Goal: Browse casually: Explore the website without a specific task or goal

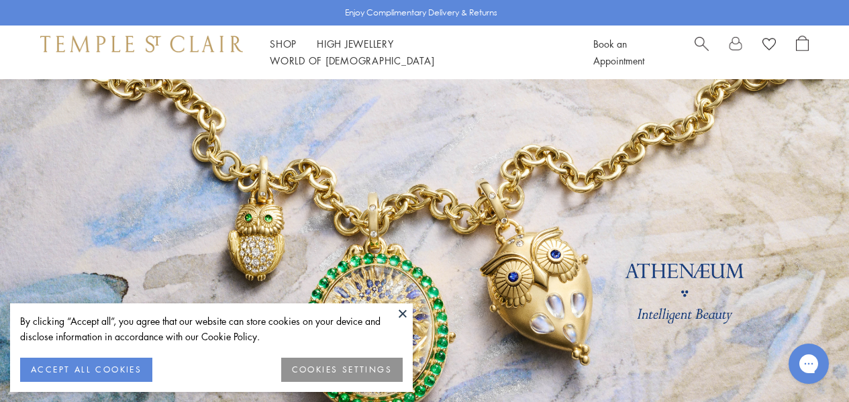
click at [402, 314] on button at bounding box center [403, 313] width 20 height 20
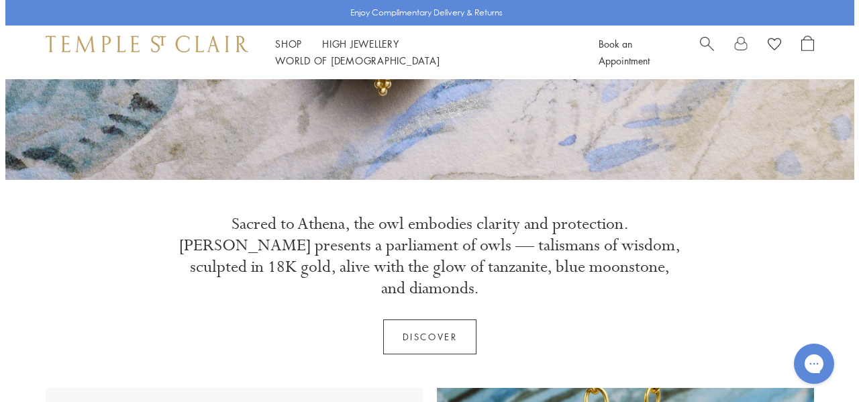
scroll to position [738, 0]
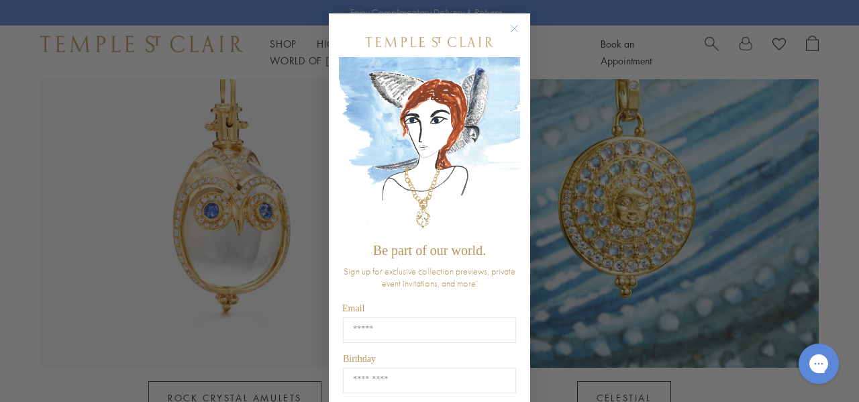
click at [514, 27] on circle "Close dialog" at bounding box center [515, 29] width 16 height 16
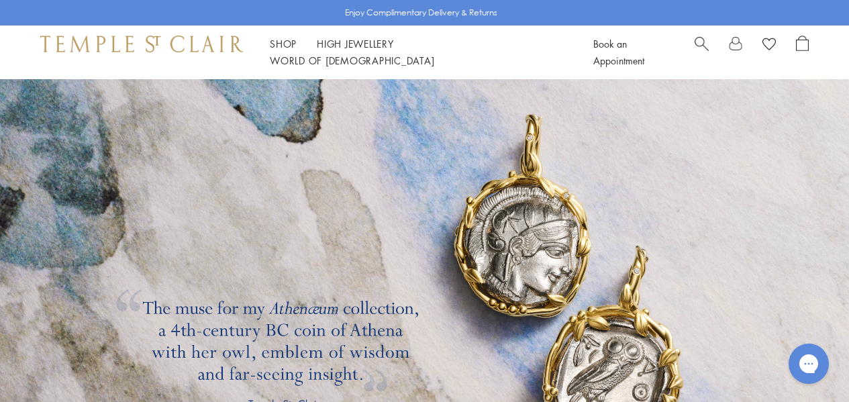
scroll to position [1946, 0]
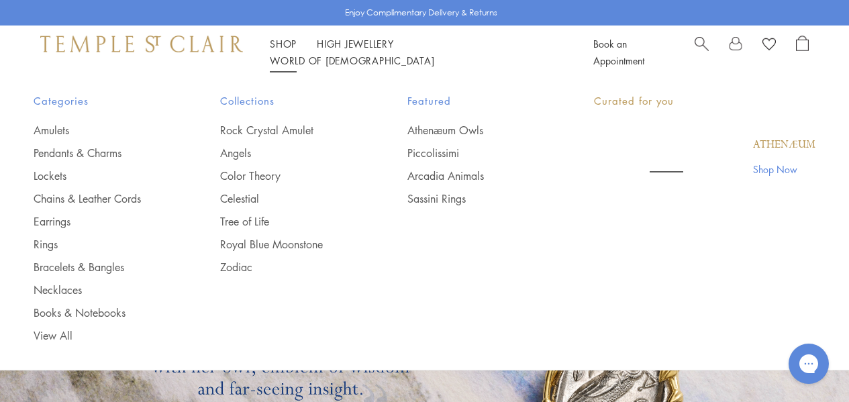
click at [285, 52] on li "Shop Shop Categories Amulets Pendants & Charms Lockets Chains & Leather Cords E…" at bounding box center [283, 44] width 27 height 17
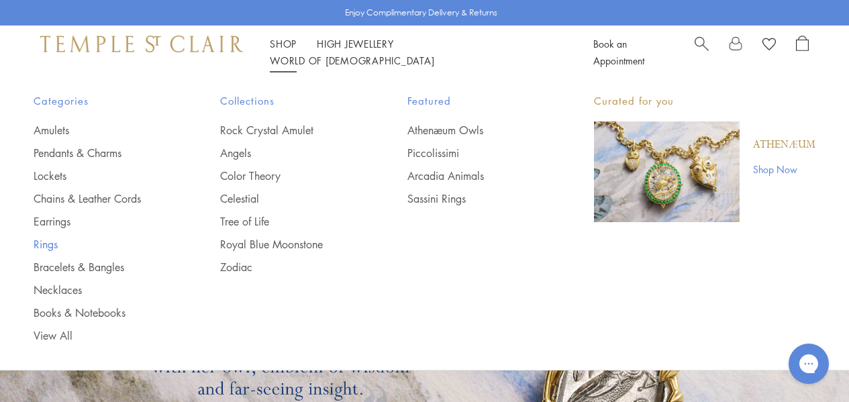
click at [42, 243] on link "Rings" at bounding box center [100, 244] width 133 height 15
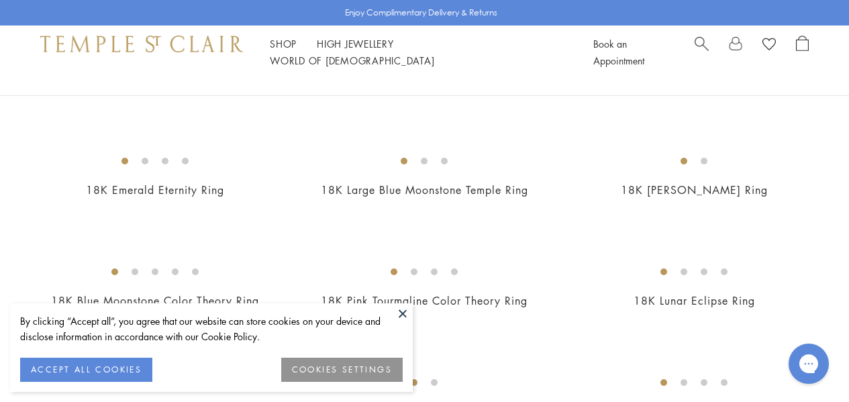
scroll to position [1543, 0]
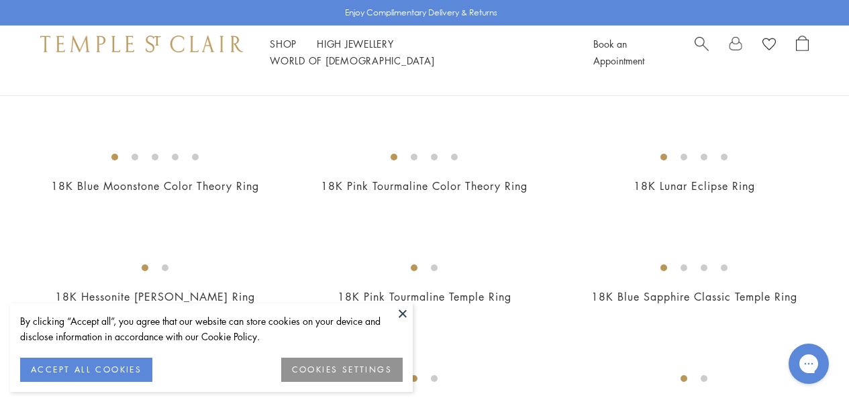
click at [399, 315] on button at bounding box center [403, 313] width 20 height 20
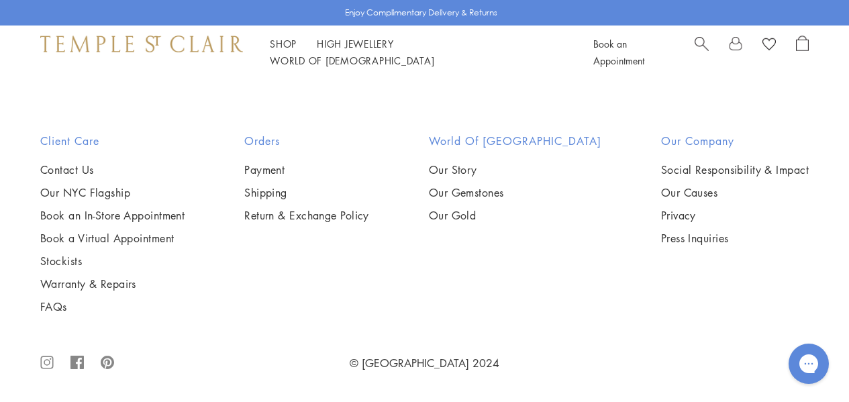
scroll to position [5301, 0]
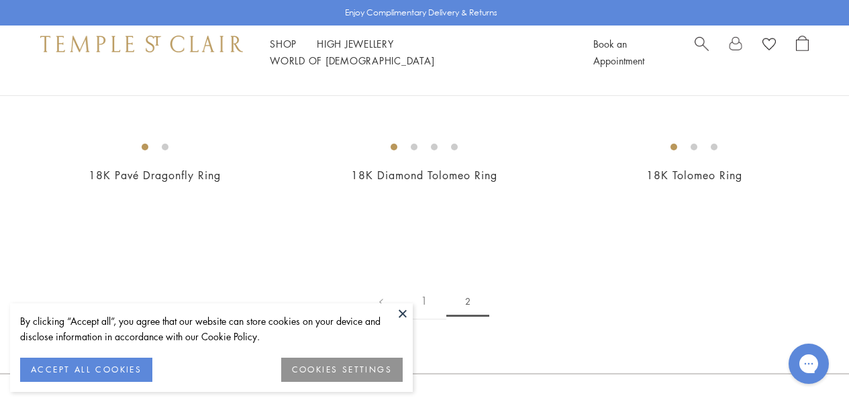
scroll to position [201, 0]
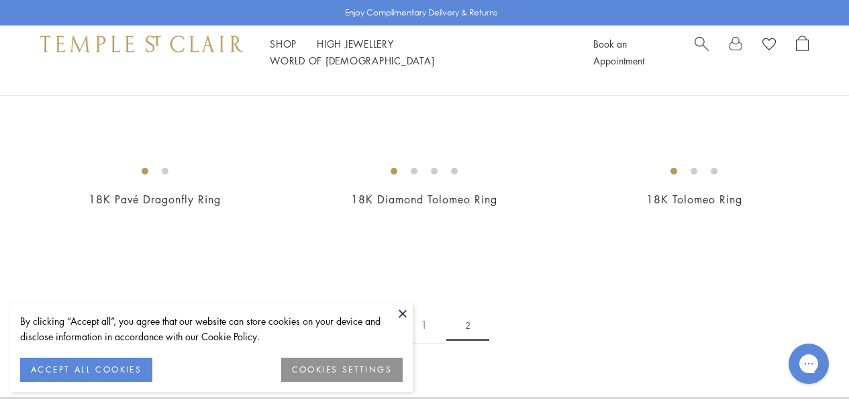
click at [407, 305] on button at bounding box center [403, 313] width 20 height 20
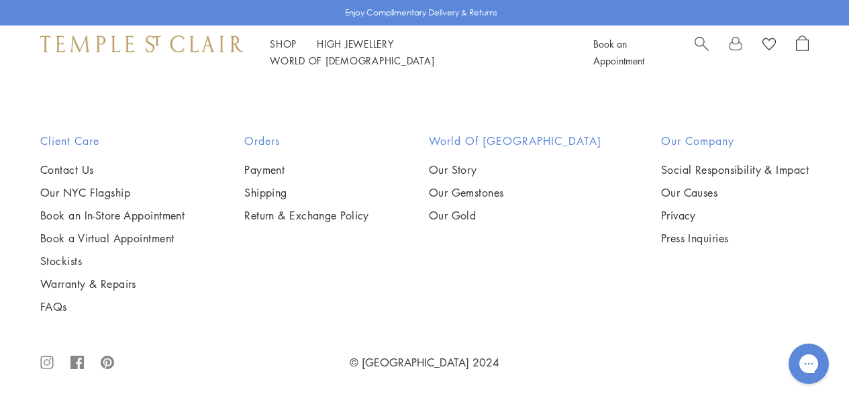
scroll to position [738, 0]
click at [359, 50] on link "High Jewellery High Jewellery" at bounding box center [355, 43] width 77 height 13
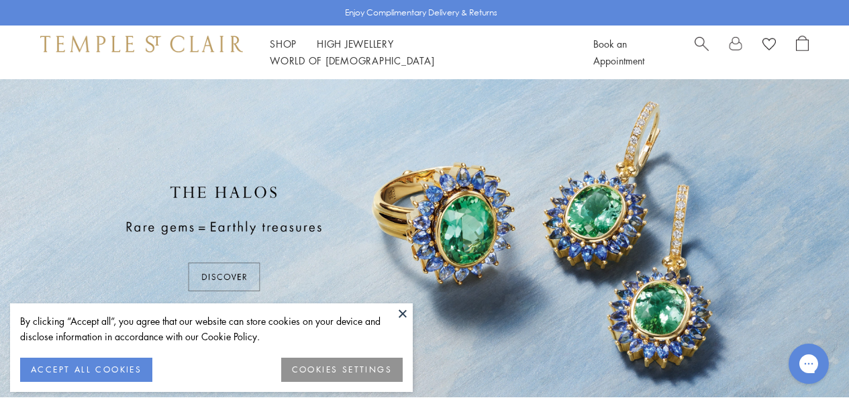
click at [400, 312] on button at bounding box center [403, 313] width 20 height 20
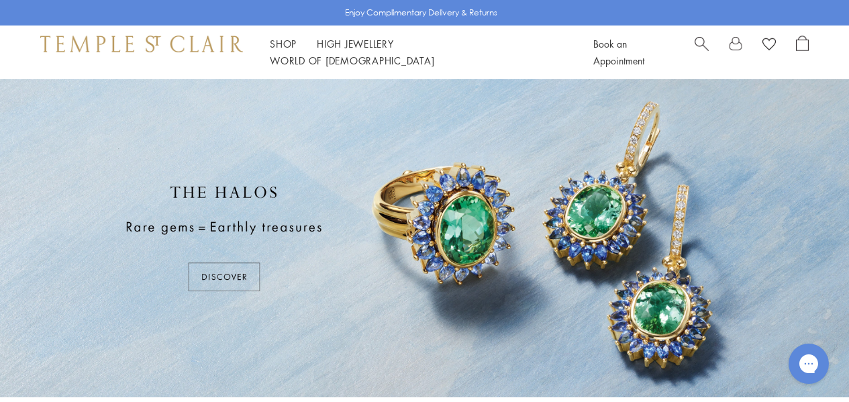
click at [250, 271] on div at bounding box center [424, 238] width 849 height 318
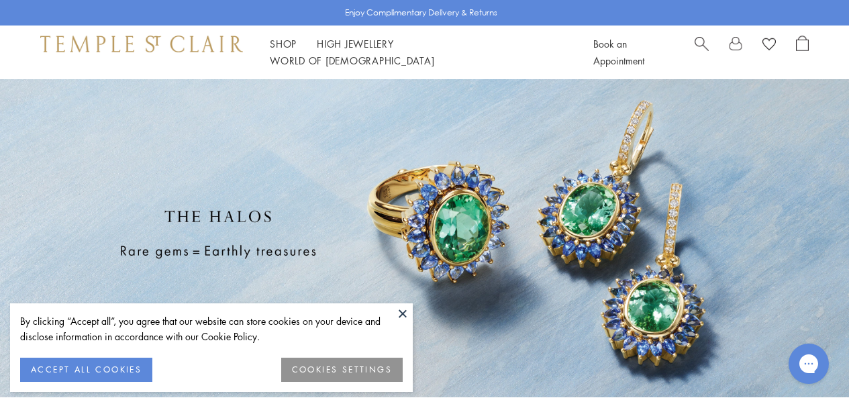
click at [398, 311] on button at bounding box center [403, 313] width 20 height 20
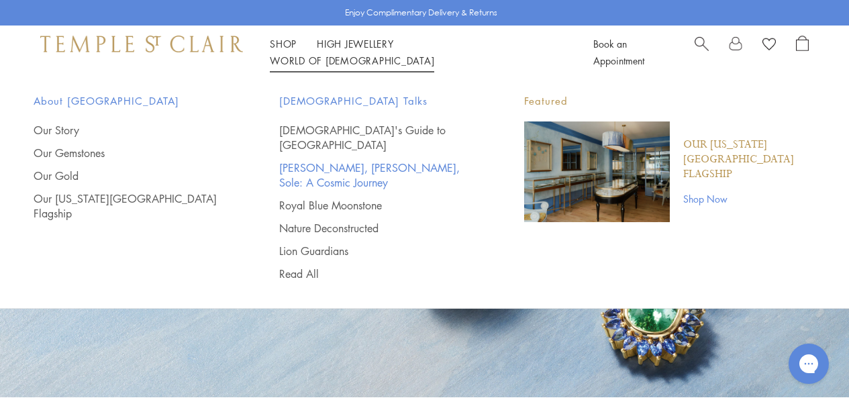
click at [434, 160] on link "[PERSON_NAME], [PERSON_NAME], Sole: A Cosmic Journey" at bounding box center [375, 175] width 192 height 30
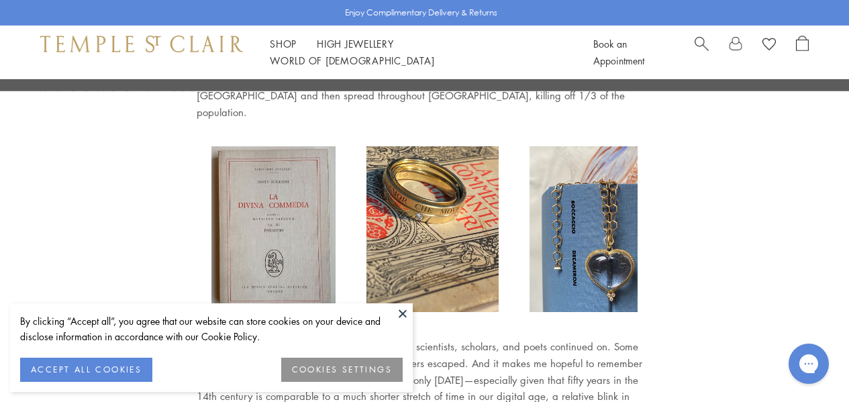
scroll to position [1812, 0]
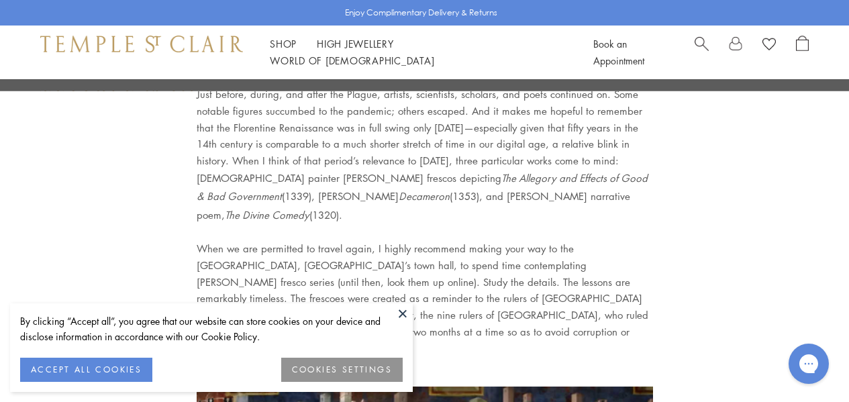
click at [409, 313] on button at bounding box center [403, 313] width 20 height 20
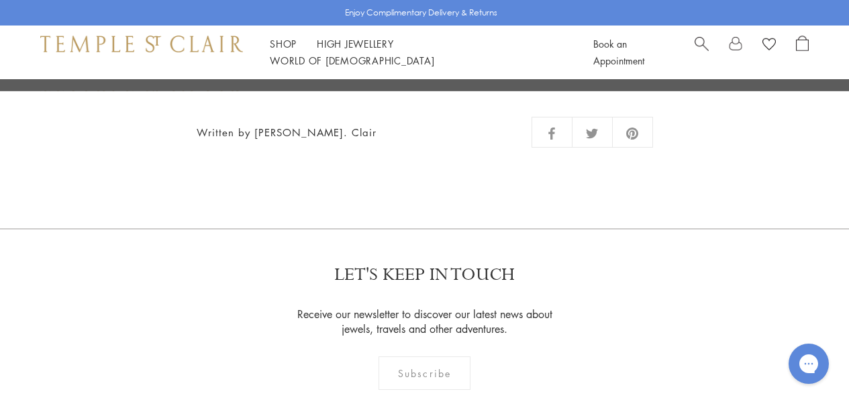
scroll to position [8349, 0]
